Goal: Information Seeking & Learning: Learn about a topic

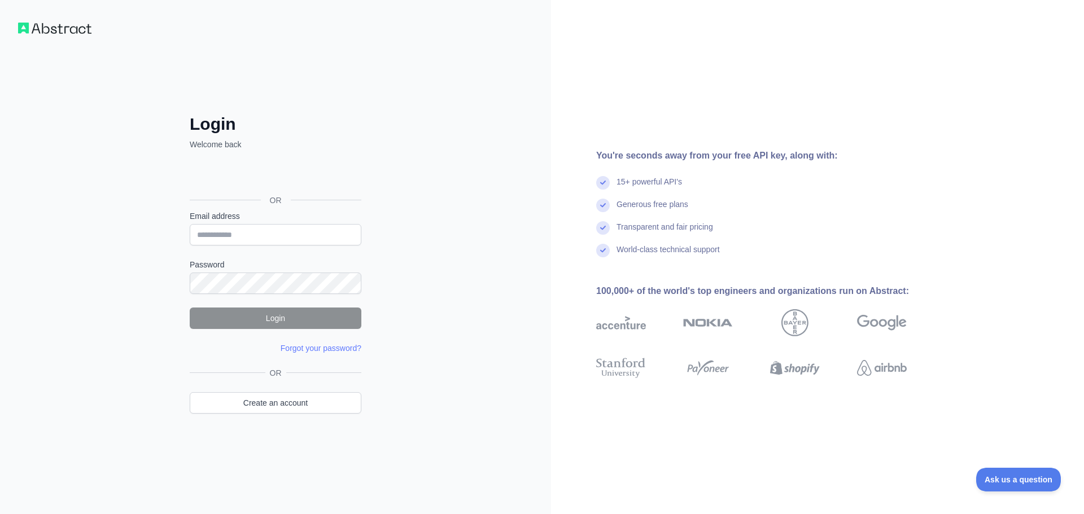
type input "**********"
click at [267, 317] on button "Login" at bounding box center [276, 318] width 172 height 21
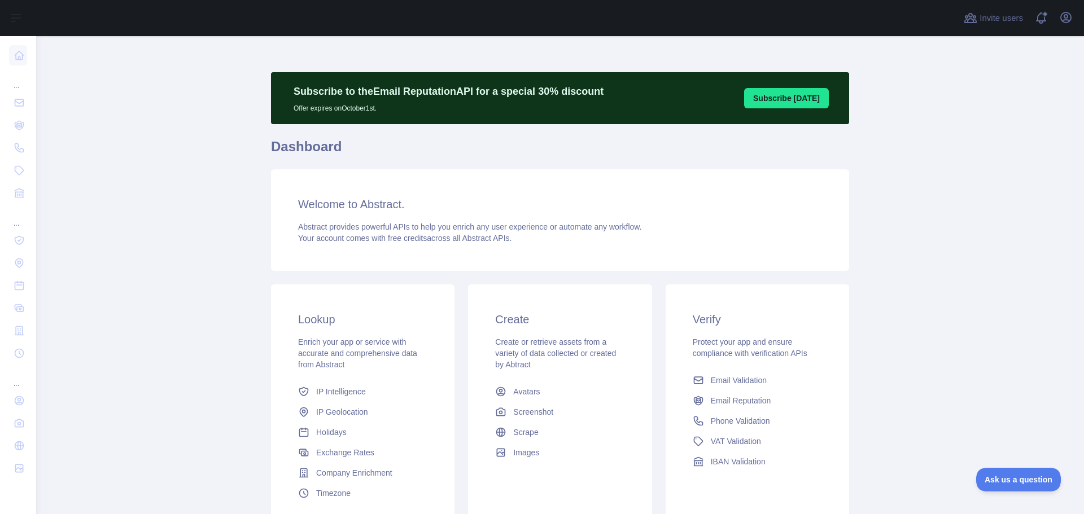
click at [355, 215] on div "Welcome to Abstract. Abstract provides powerful APIs to help you enrich any use…" at bounding box center [560, 220] width 578 height 102
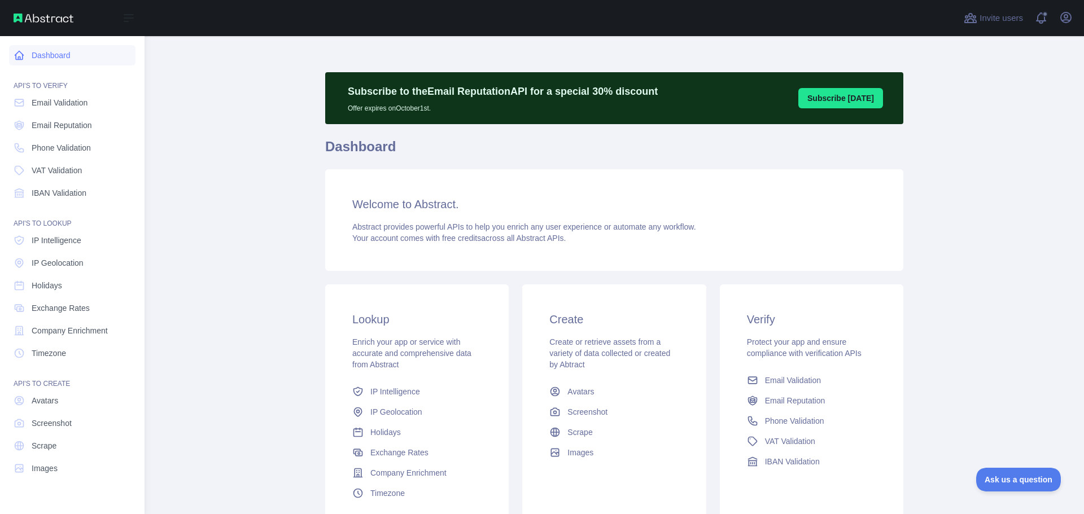
click at [50, 54] on link "Dashboard" at bounding box center [72, 55] width 126 height 20
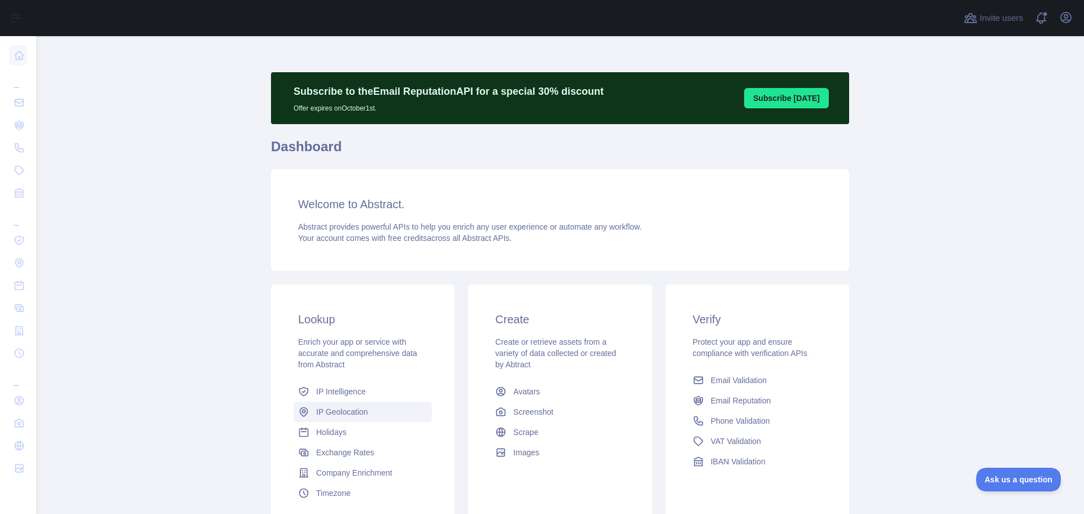
click at [344, 410] on span "IP Geolocation" at bounding box center [342, 411] width 52 height 11
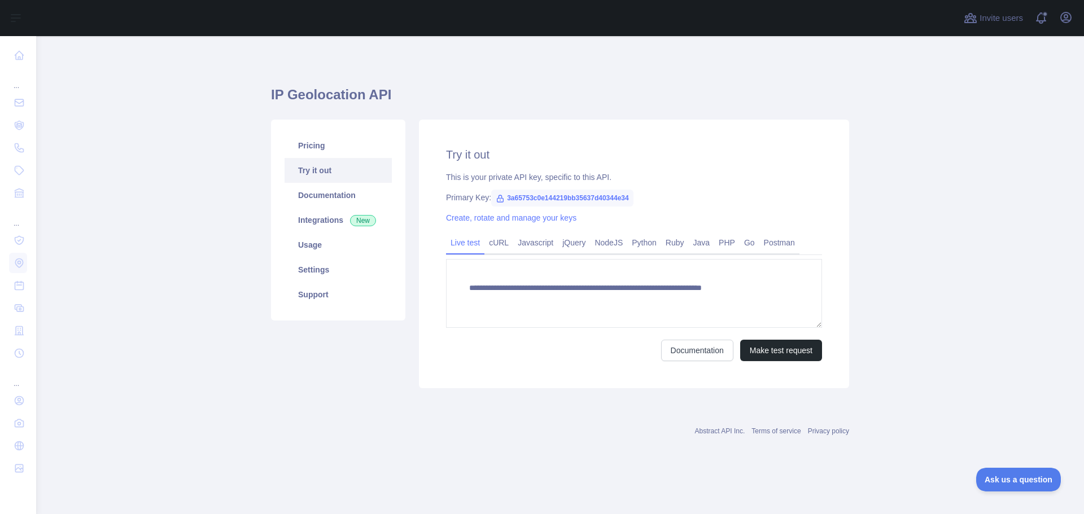
type textarea "**********"
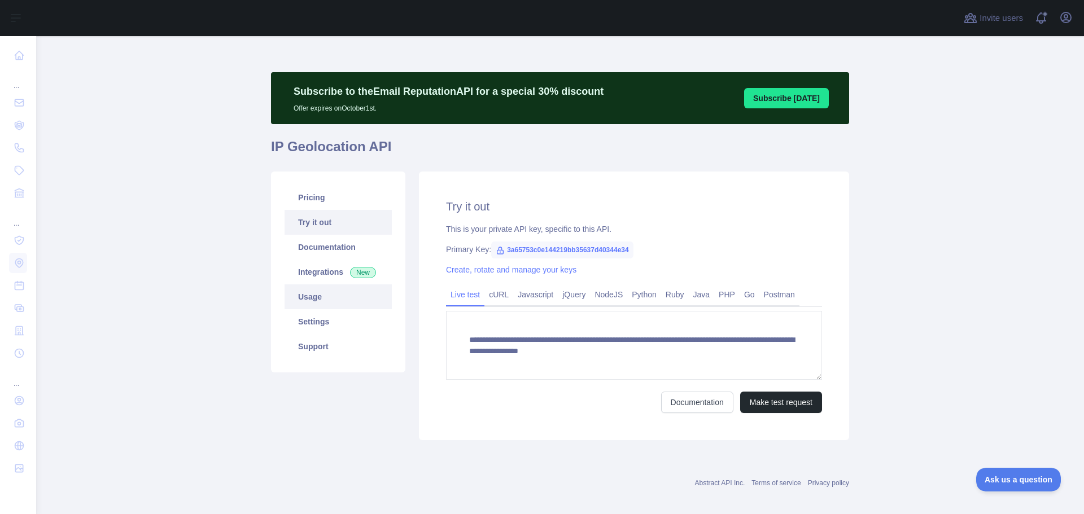
click at [304, 295] on link "Usage" at bounding box center [337, 296] width 107 height 25
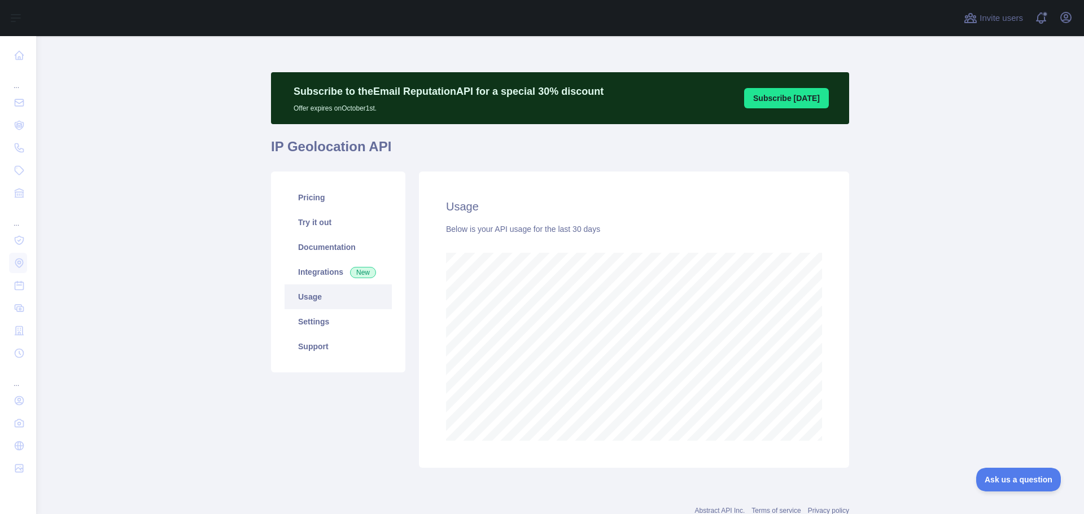
scroll to position [478, 1039]
click at [309, 202] on link "Pricing" at bounding box center [337, 197] width 107 height 25
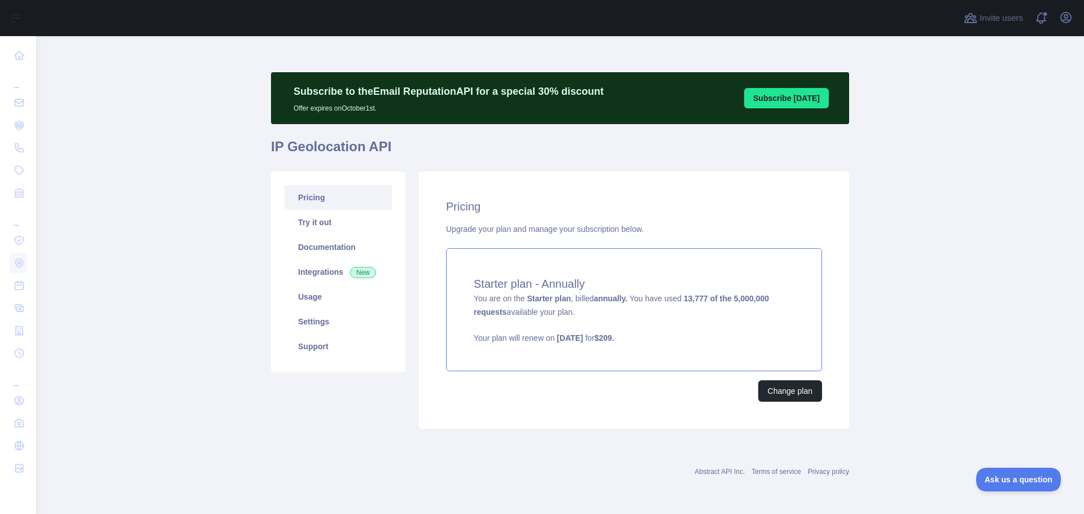
click at [698, 299] on strong "13,777 of the 5,000,000 requests" at bounding box center [621, 305] width 295 height 23
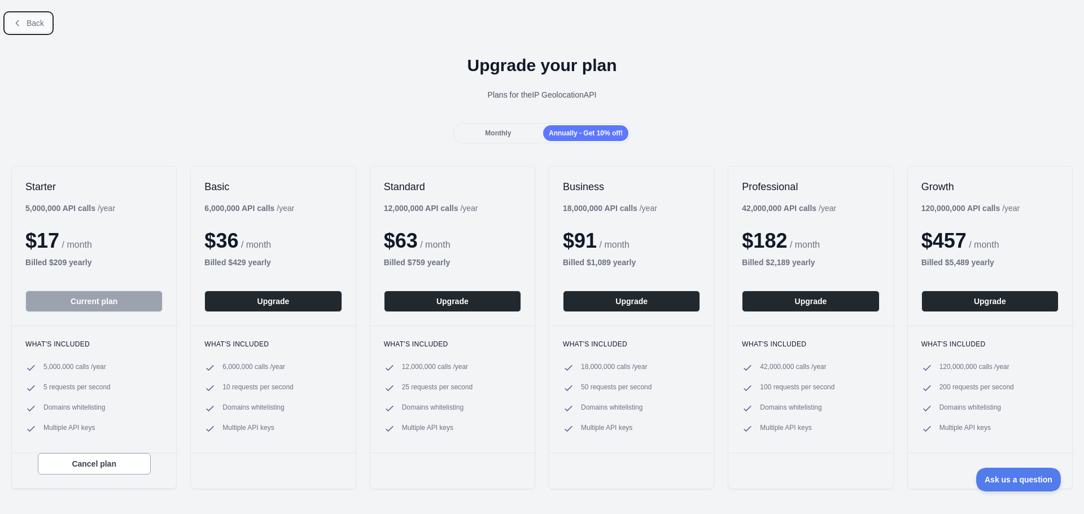
click at [30, 28] on button "Back" at bounding box center [29, 23] width 46 height 19
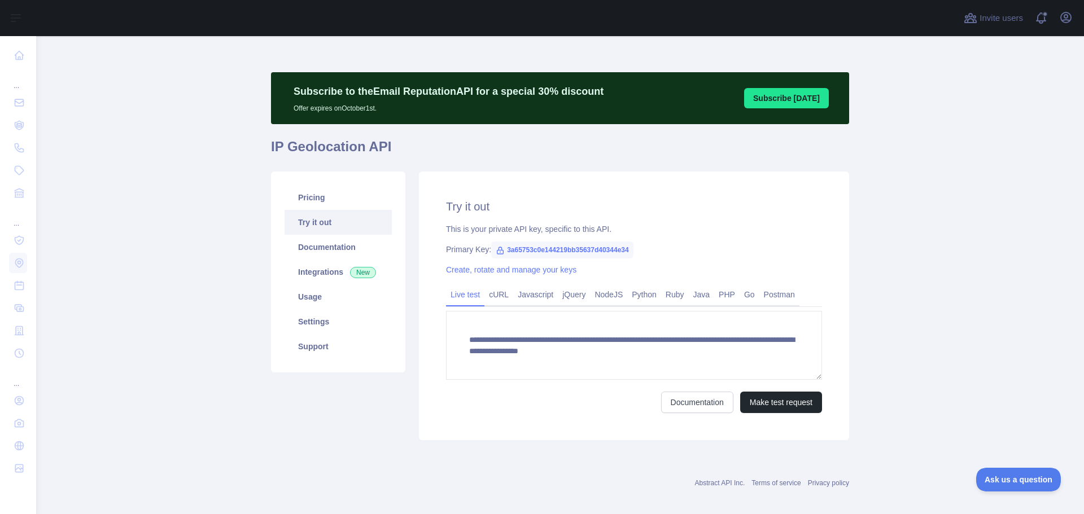
scroll to position [11, 0]
drag, startPoint x: 304, startPoint y: 272, endPoint x: 326, endPoint y: 274, distance: 22.1
click at [304, 272] on link "Integrations New" at bounding box center [337, 272] width 107 height 25
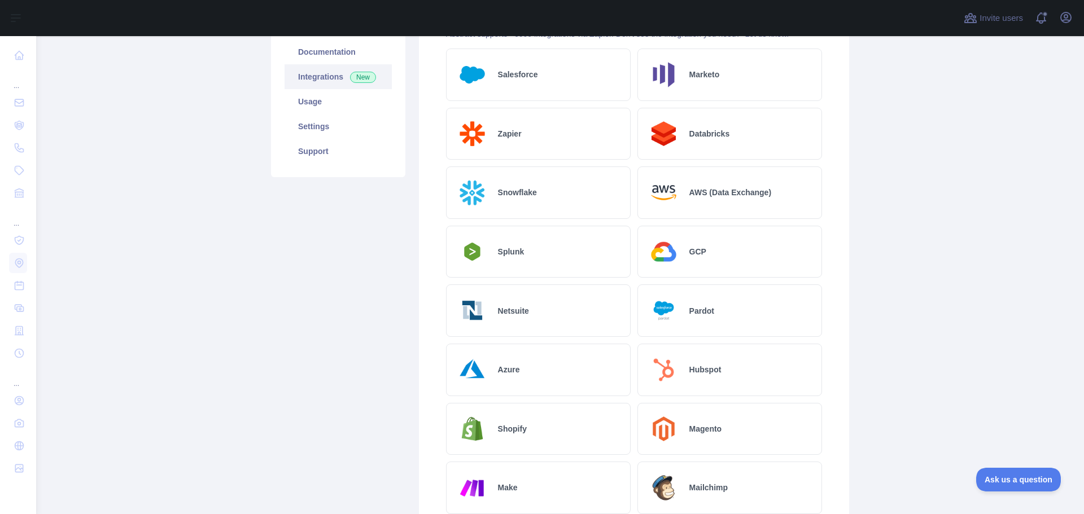
scroll to position [147, 0]
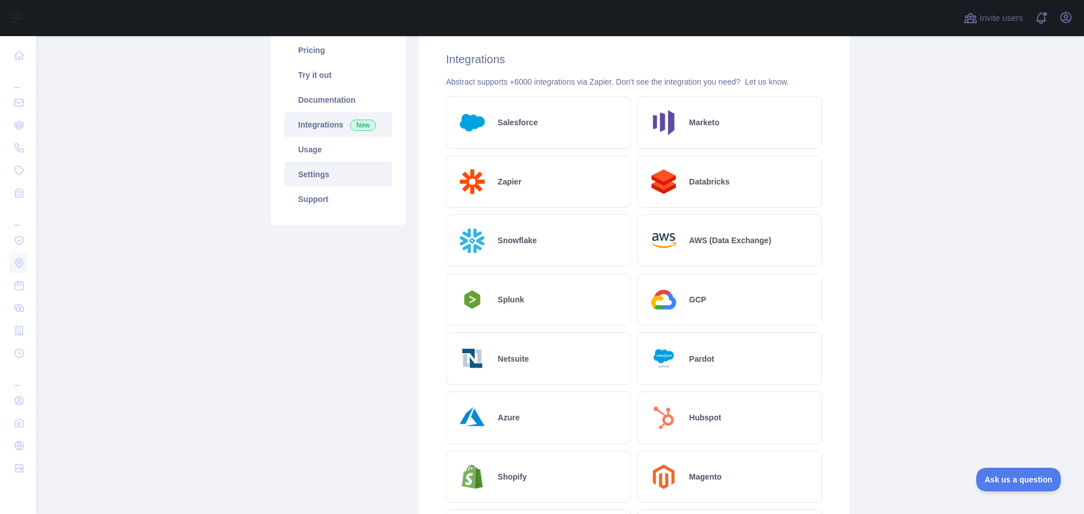
click at [308, 169] on link "Settings" at bounding box center [337, 174] width 107 height 25
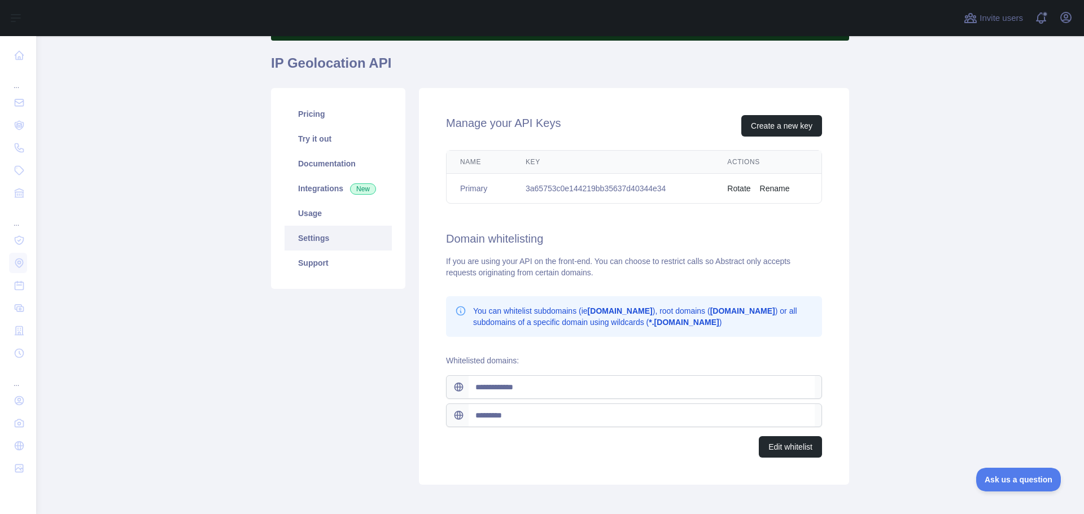
scroll to position [25, 0]
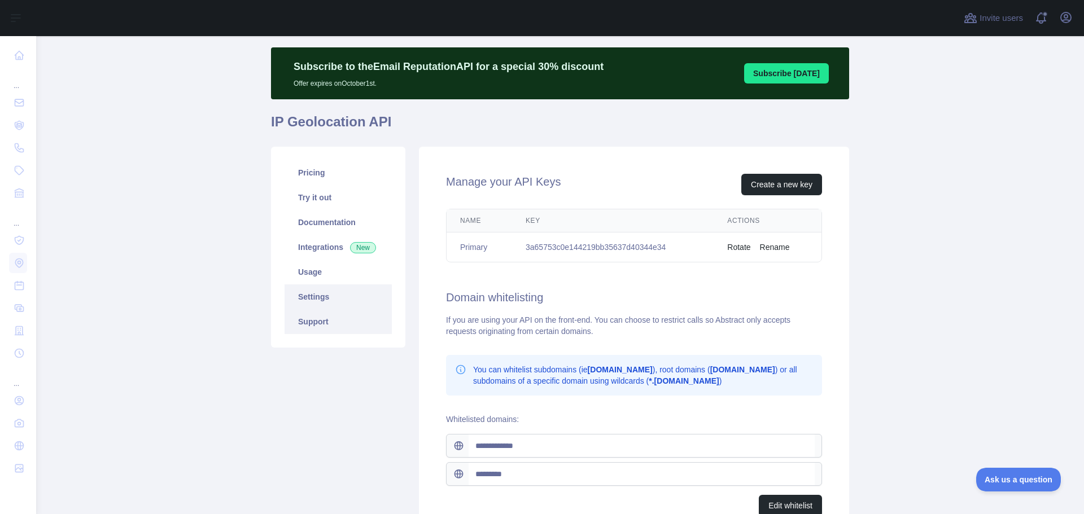
click at [326, 325] on link "Support" at bounding box center [337, 321] width 107 height 25
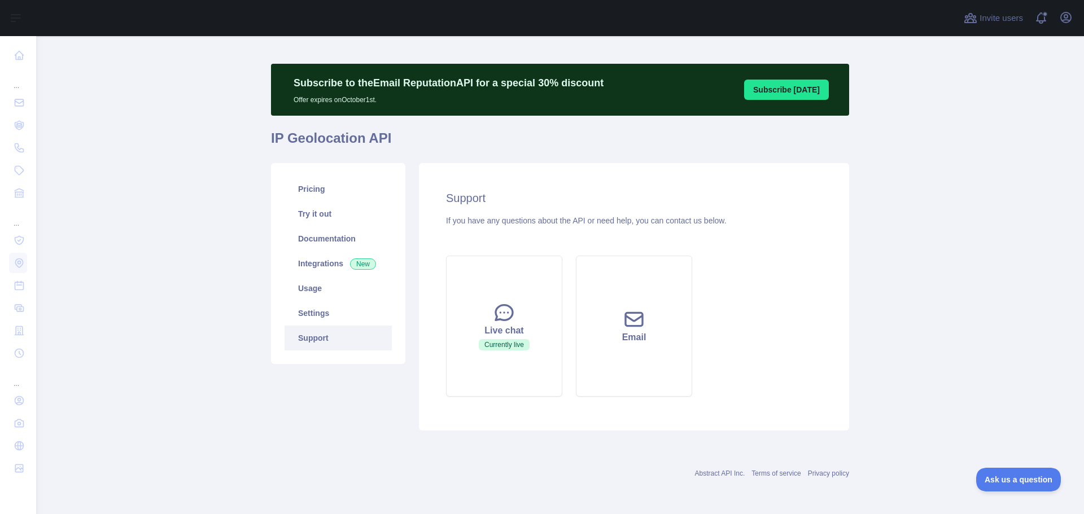
scroll to position [8, 0]
click at [308, 192] on link "Pricing" at bounding box center [337, 189] width 107 height 25
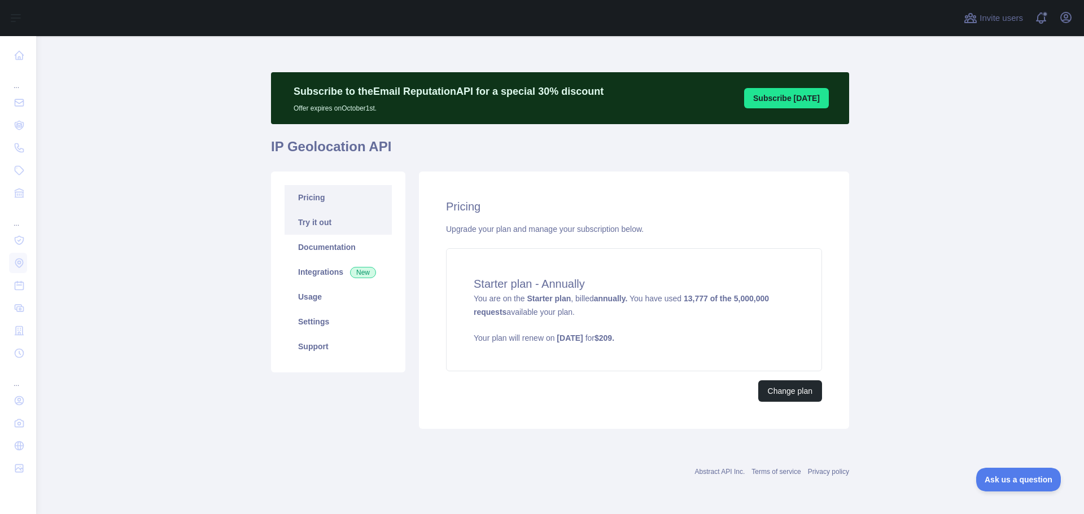
click at [318, 234] on link "Try it out" at bounding box center [337, 222] width 107 height 25
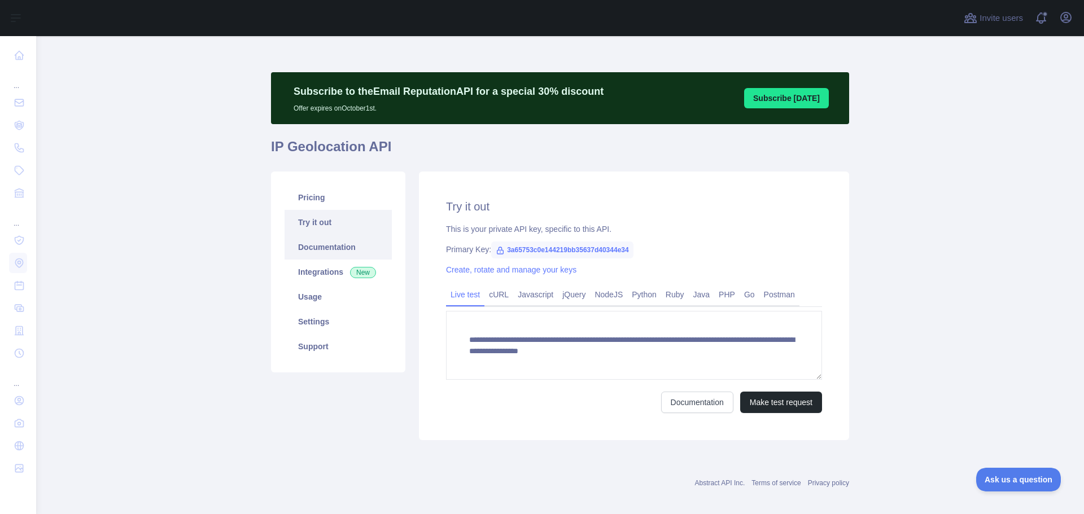
click at [317, 243] on link "Documentation" at bounding box center [337, 247] width 107 height 25
click at [523, 245] on span "3a65753c0e144219bb35637d40344e34" at bounding box center [562, 250] width 142 height 17
copy span "3a65753c0e144219bb35637d40344e34"
click at [310, 230] on link "Try it out" at bounding box center [337, 222] width 107 height 25
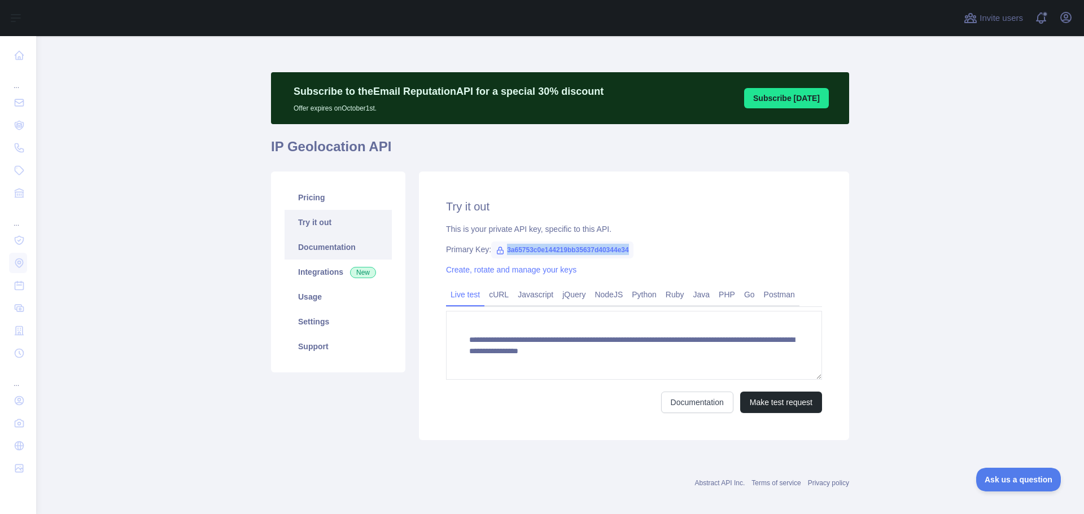
click at [314, 251] on link "Documentation" at bounding box center [337, 247] width 107 height 25
